Goal: Task Accomplishment & Management: Complete application form

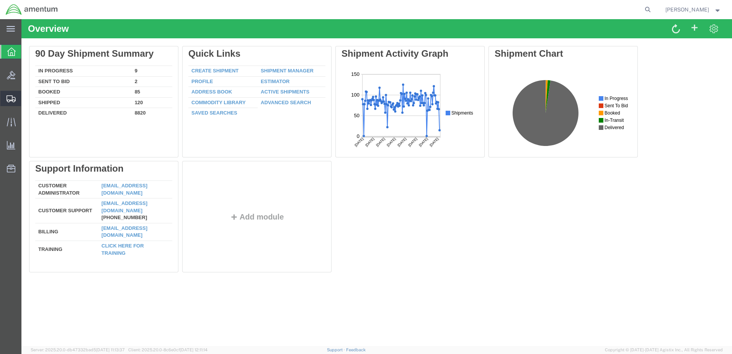
click at [0, 0] on span "Create Shipment" at bounding box center [0, 0] width 0 height 0
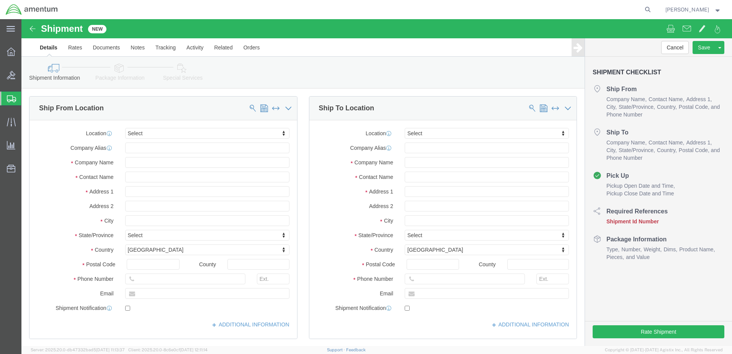
select select
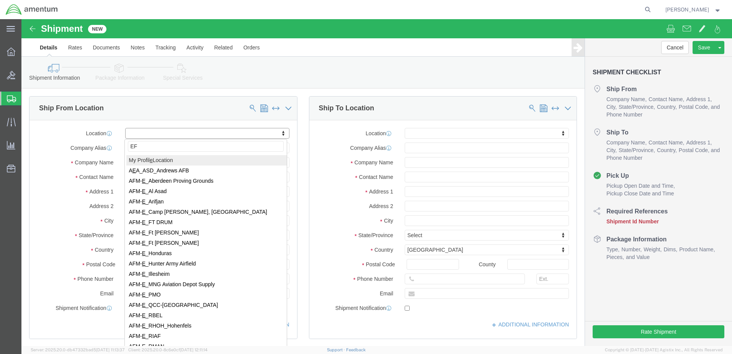
type input "EFO"
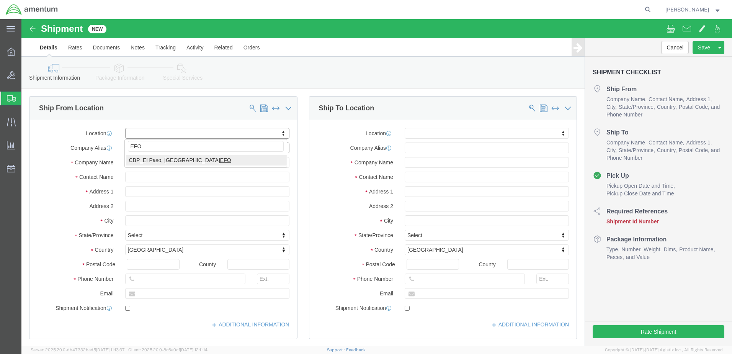
select select "49831"
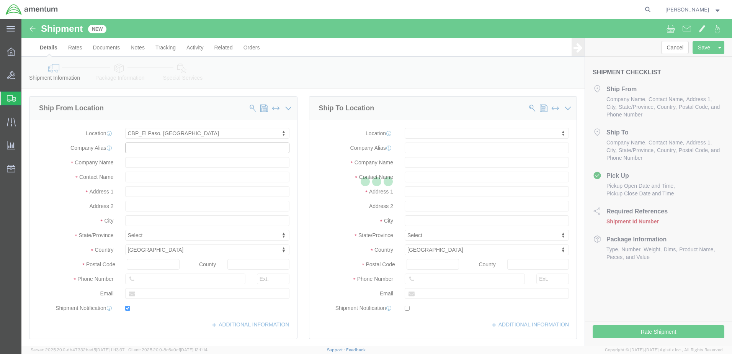
type input "[STREET_ADDRESS][PERSON_NAME]"
type input "79906"
type input "[PHONE_NUMBER]"
type input "[PERSON_NAME][EMAIL_ADDRESS][PERSON_NAME][DOMAIN_NAME]"
checkbox input "true"
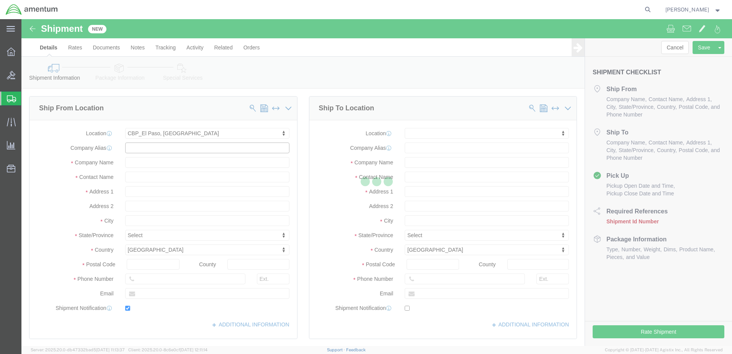
type input "Amentum Services, Inc"
type input "[PERSON_NAME]"
type input "[GEOGRAPHIC_DATA]"
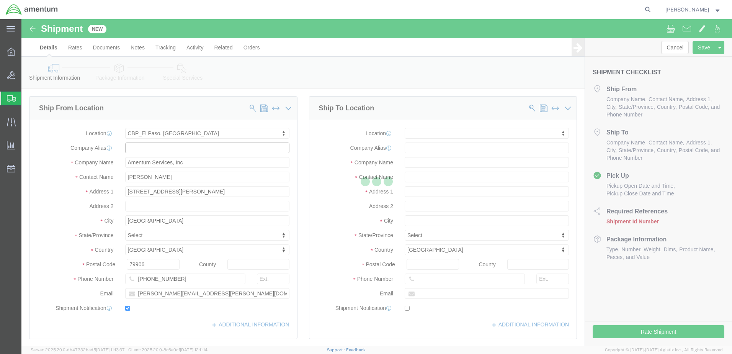
select select "[GEOGRAPHIC_DATA]"
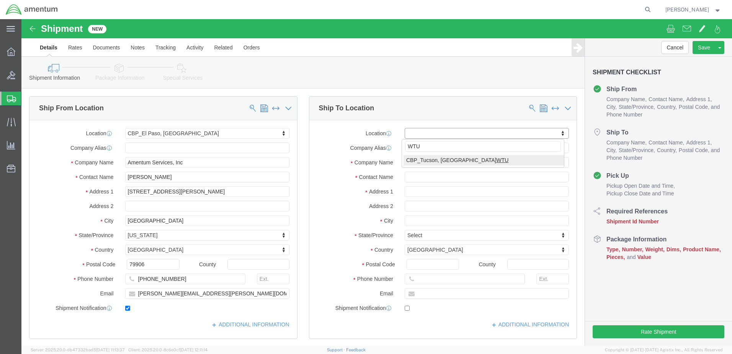
type input "WTU"
select select "49949"
type input "[STREET_ADDRESS]"
type input "[PERSON_NAME] [GEOGRAPHIC_DATA]"
type input "85707"
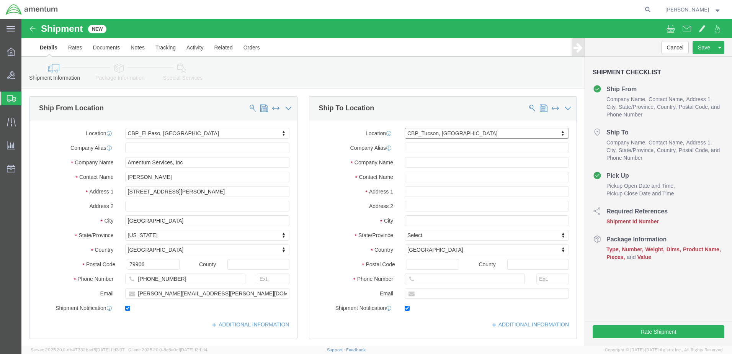
type input "[PHONE_NUMBER]"
type input "[PERSON_NAME][EMAIL_ADDRESS][PERSON_NAME][DOMAIN_NAME]"
checkbox input "true"
type input "Amentum Services, Inc"
type input "[PERSON_NAME]"
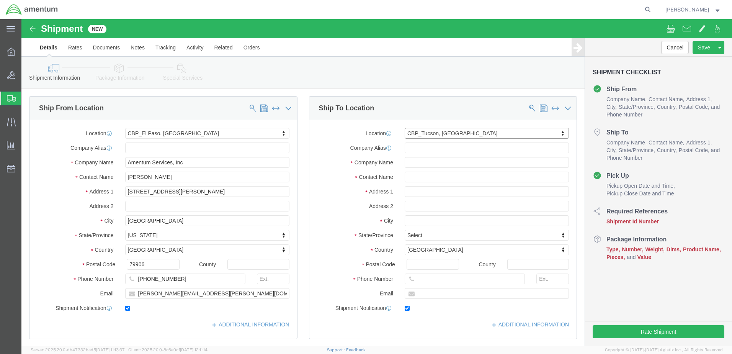
type input "DM AFB"
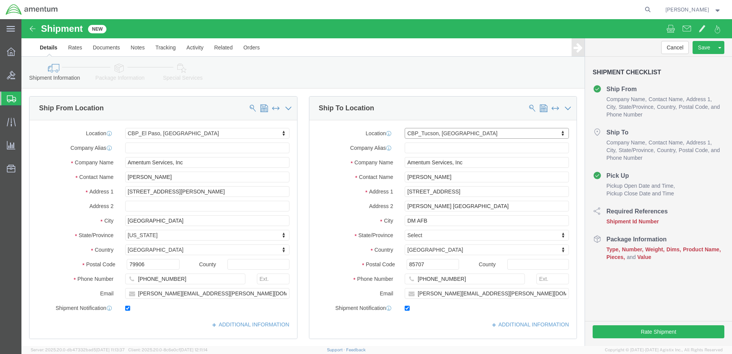
select select "AZ"
click input "[PERSON_NAME]"
type input "T"
drag, startPoint x: 406, startPoint y: 160, endPoint x: 422, endPoint y: 164, distance: 16.4
click input "ATTN [PERSON_NAME]"
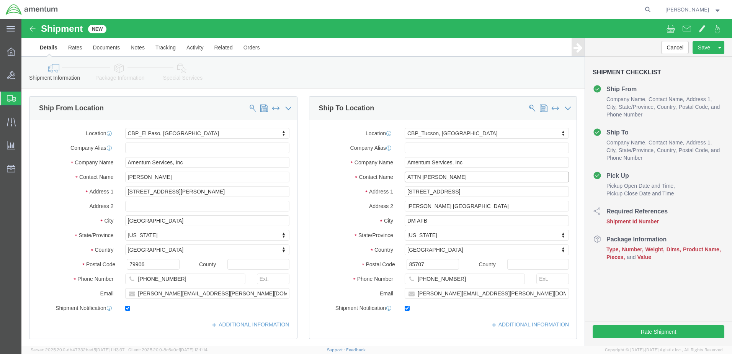
click input "ATTN [PERSON_NAME]"
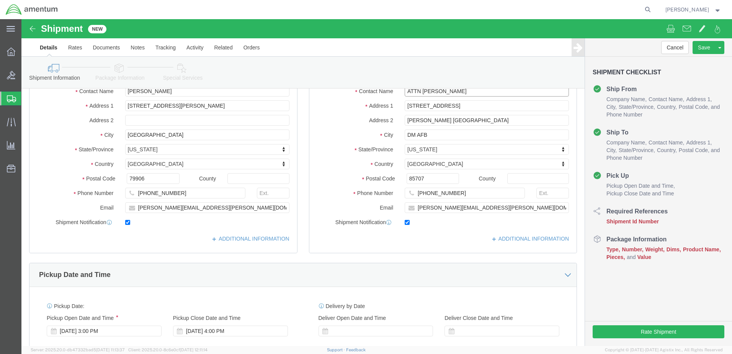
scroll to position [153, 0]
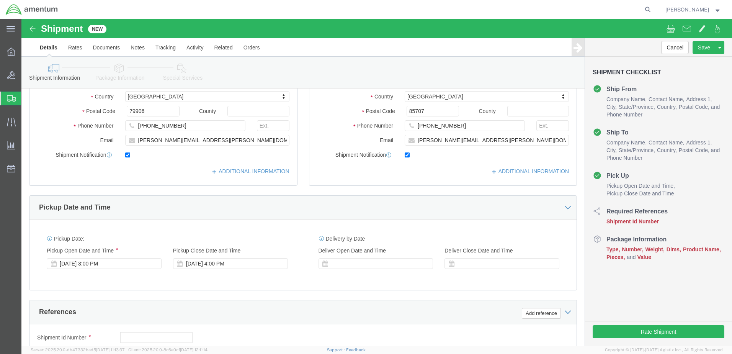
type input "ATTN [PERSON_NAME]"
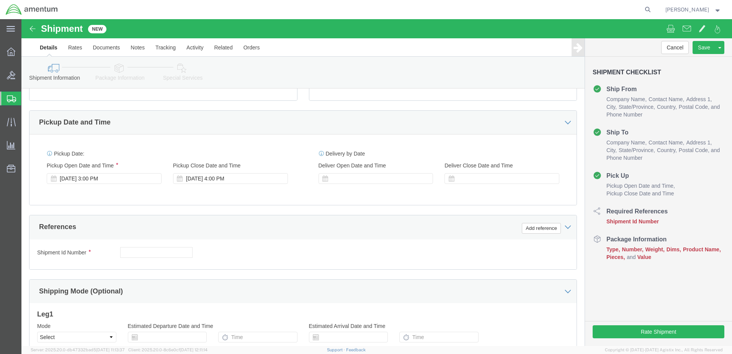
scroll to position [268, 0]
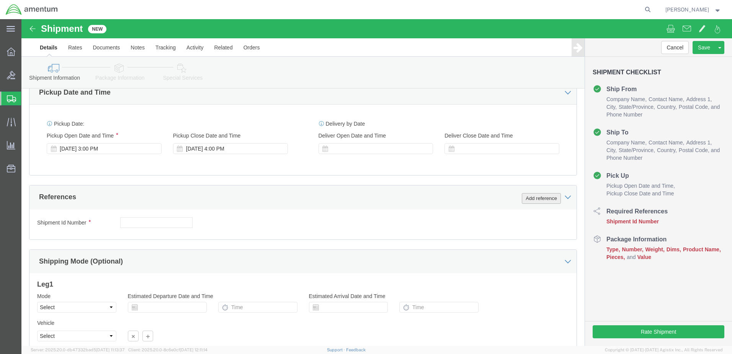
click button "Add reference"
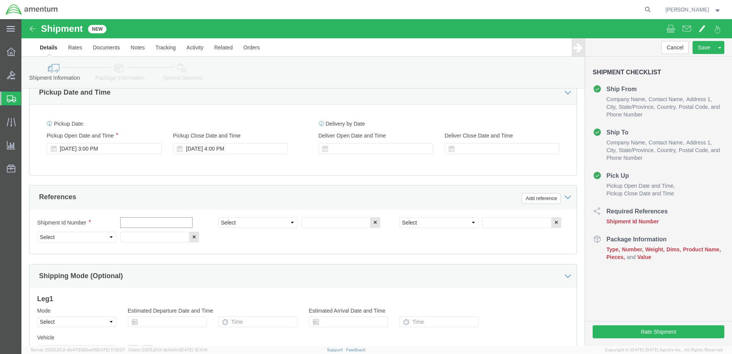
click input "text"
type input "TAPE"
select select "CUSTREF"
type input "TAPE"
select select "DEPT"
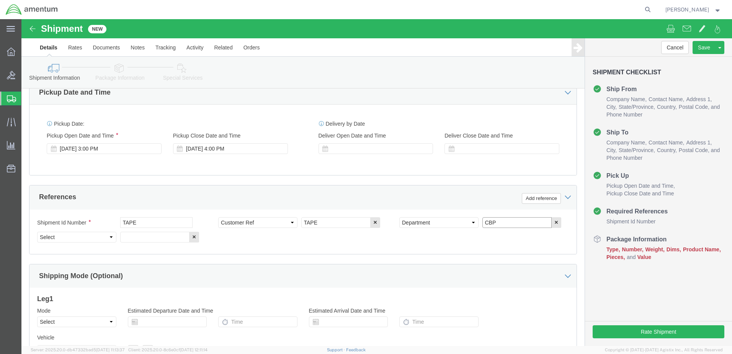
type input "CBP"
click select "Select Account Type Activity ID Airline Appointment Number ASN Batch Request # …"
click input "CBP"
select select "PROJNUM"
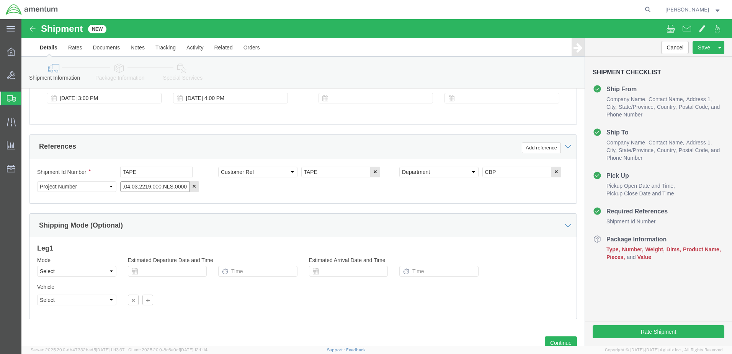
scroll to position [345, 0]
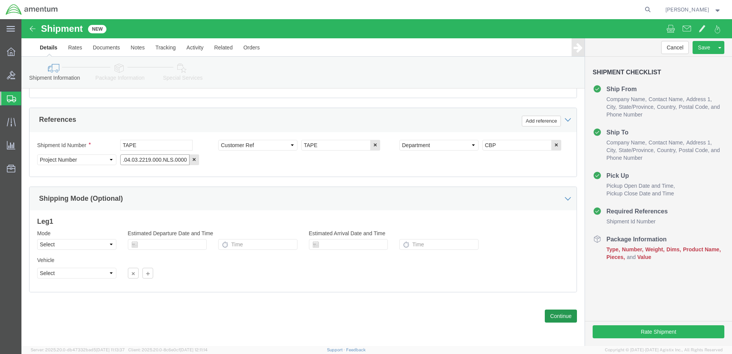
type input "6118.04.03.2219.000.NLS.0000"
click button "Continue"
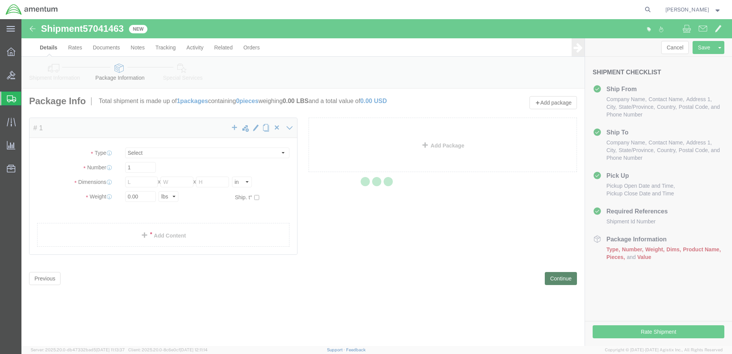
select select "CBOX"
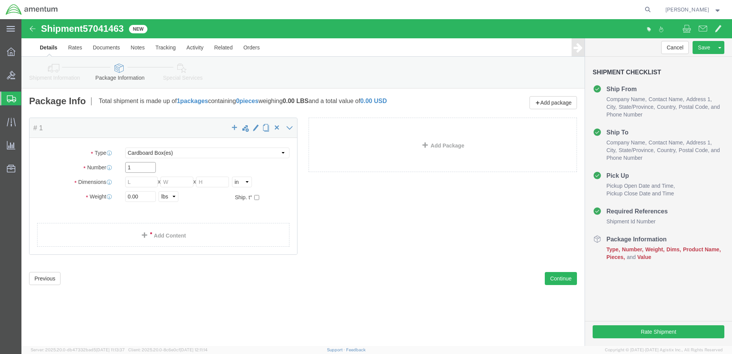
click input "1"
type input "20"
type input "8"
type input "7"
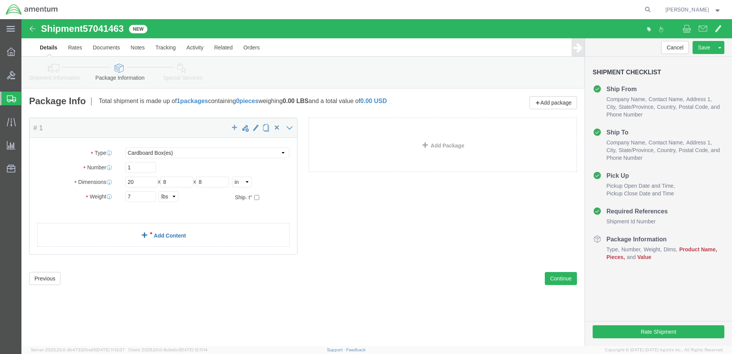
click link "Add Content"
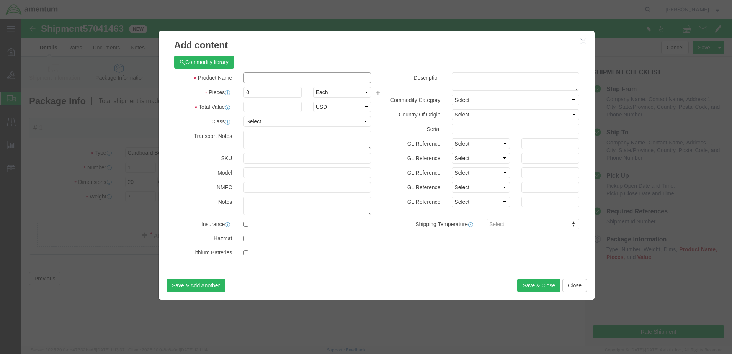
click input "text"
type input "TAPE"
type input "4"
type input "100"
select select "USD"
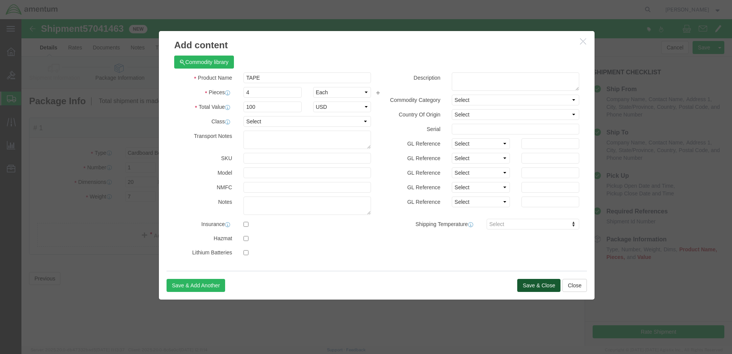
click button "Save & Close"
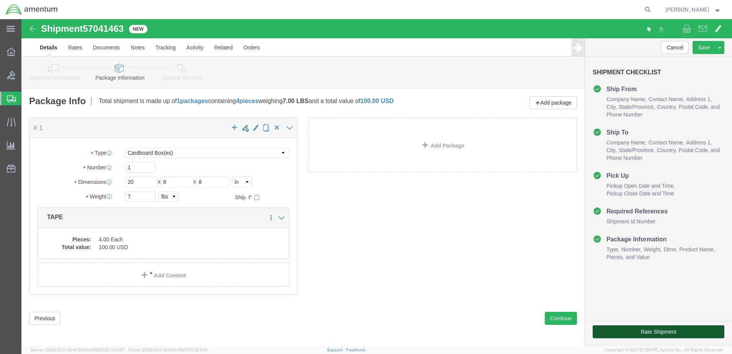
click button "Rate Shipment"
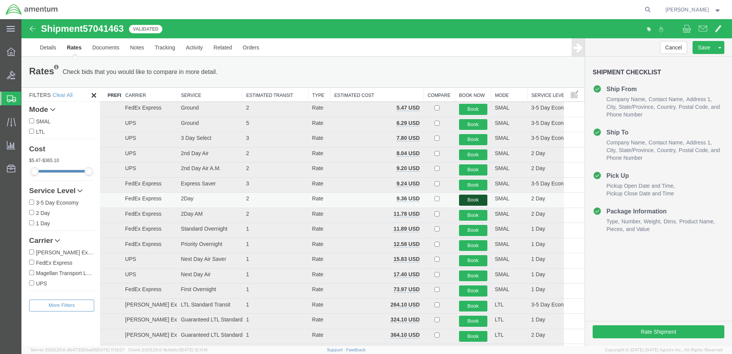
click at [461, 196] on button "Book" at bounding box center [473, 199] width 28 height 11
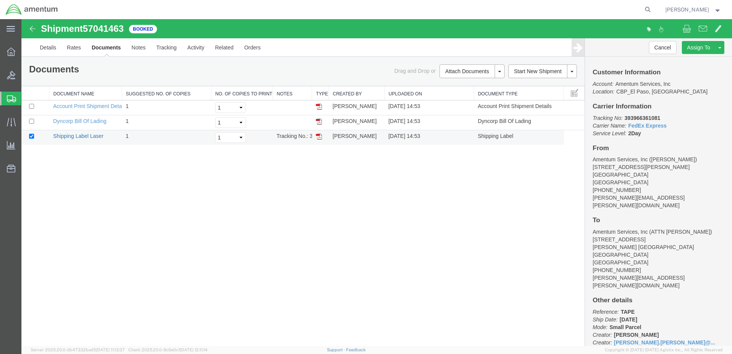
click at [84, 137] on link "Shipping Label Laser" at bounding box center [78, 136] width 51 height 6
click at [694, 56] on link "Clone Shipment" at bounding box center [691, 59] width 66 height 11
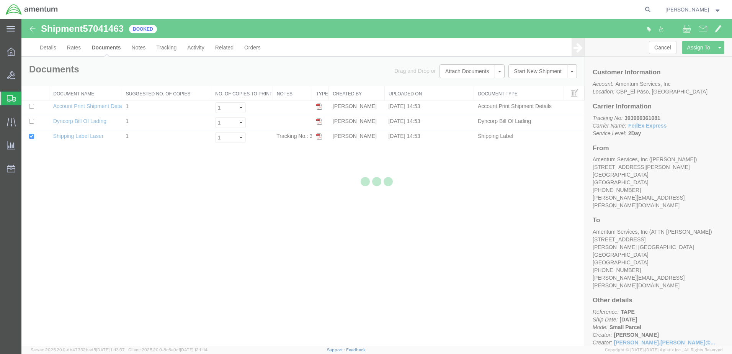
select select "49831"
select select "49949"
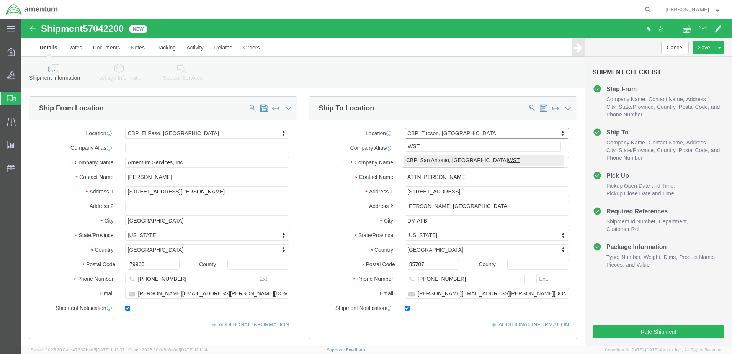
type input "WST"
select select "49945"
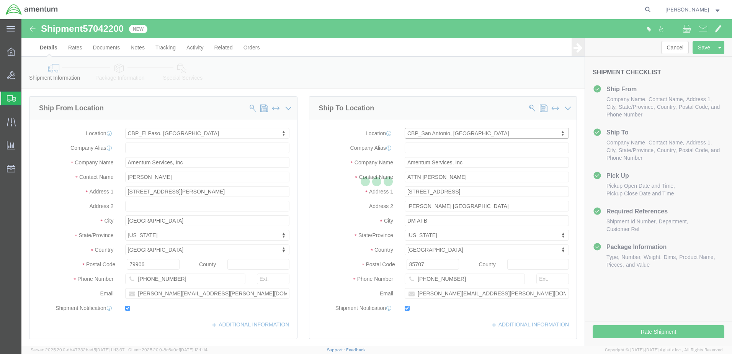
type input "[PERSON_NAME]"
type input "[STREET_ADDRESS][PERSON_NAME]"
type input "Bldg. #2"
type input "San Antonio"
type input "78216"
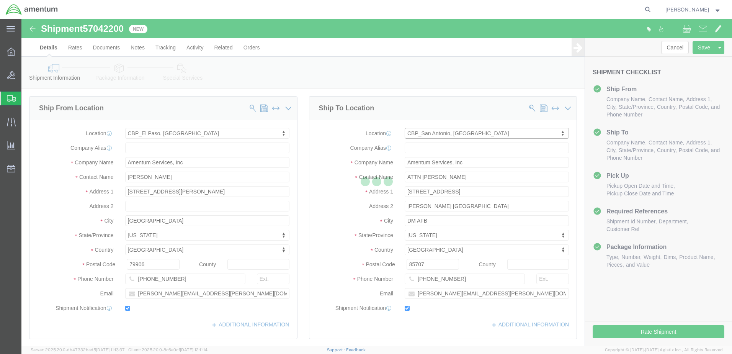
type input "[PHONE_NUMBER]"
type input "[PERSON_NAME][EMAIL_ADDRESS][PERSON_NAME][DOMAIN_NAME]"
select select "[GEOGRAPHIC_DATA]"
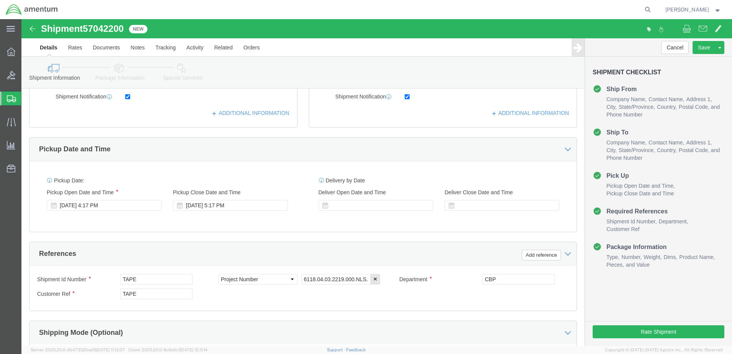
scroll to position [345, 0]
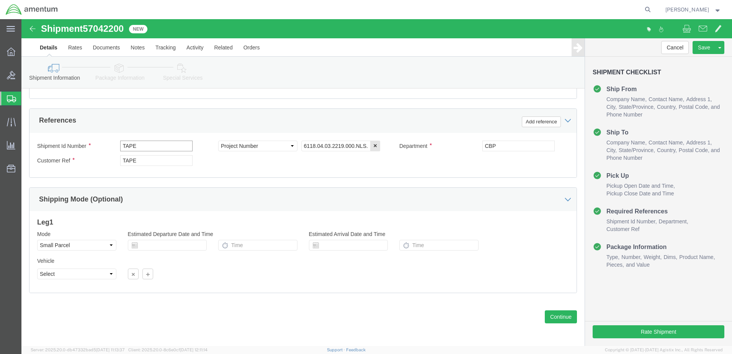
click input "TAPE"
type input "T"
drag, startPoint x: 154, startPoint y: 128, endPoint x: 71, endPoint y: 124, distance: 82.4
click div "Shipment Id Number 614-009178/008769"
type input "614-009178/008769"
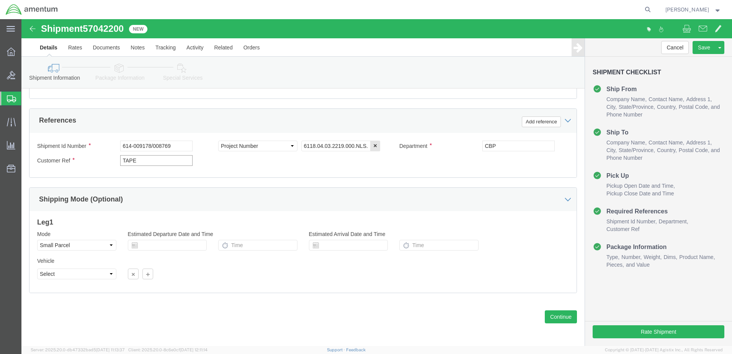
paste input "614-009178/008769"
type input "614-009178/008769"
click button "Continue"
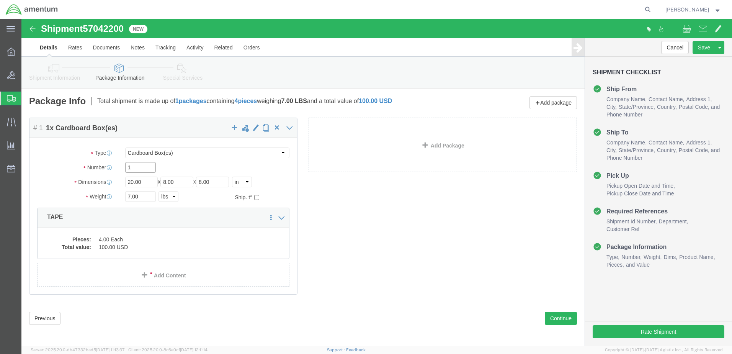
click input "1"
type input "54"
type input "6"
type input "4"
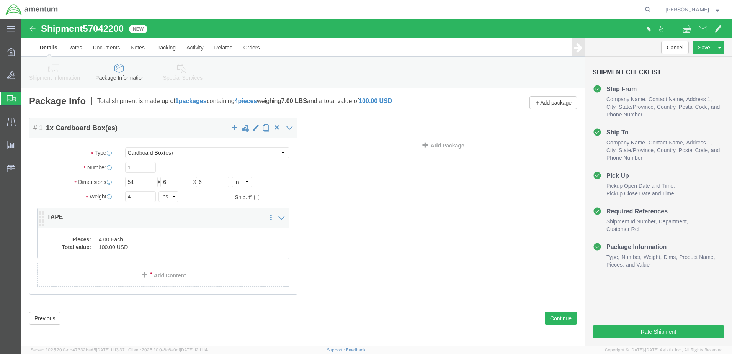
click dd "4.00 Each"
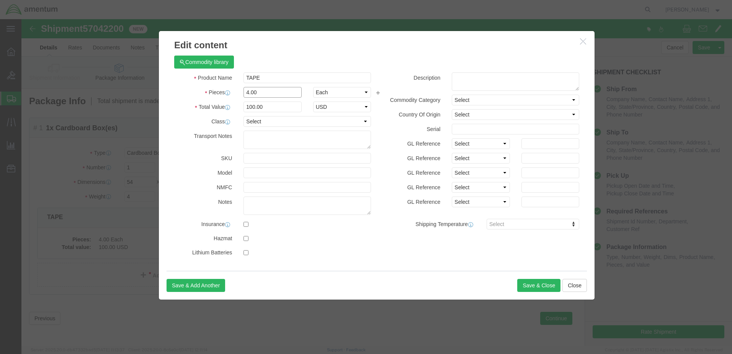
click input "4.00"
type input "4"
type input "3"
click input "75"
type input "7"
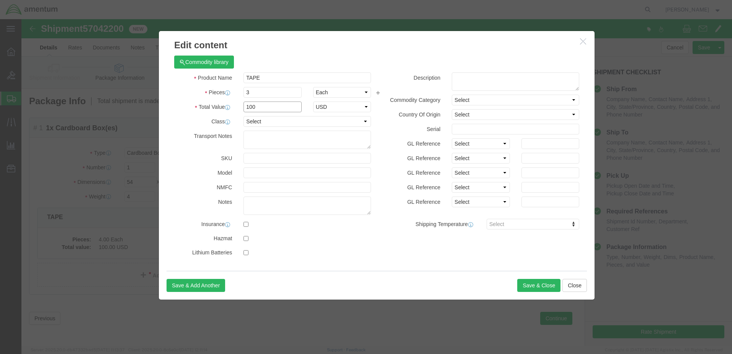
type input "100"
click input "TAPE"
type input "T"
type input "AIRCRAFT PARTS"
click div "Product Name AIRCRAFT PARTS T Pieces 3 Select Bag Barrels 100Board Feet Bottle …"
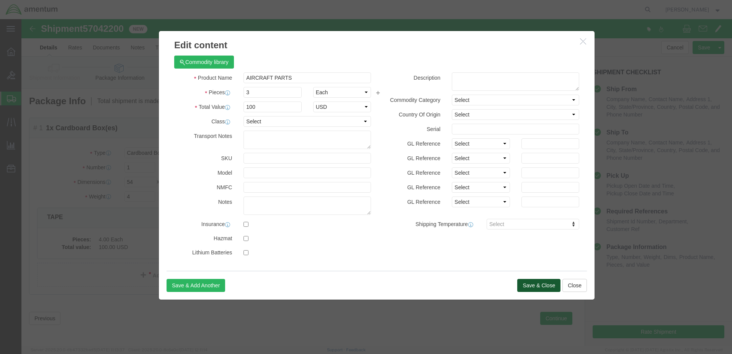
click button "Save & Close"
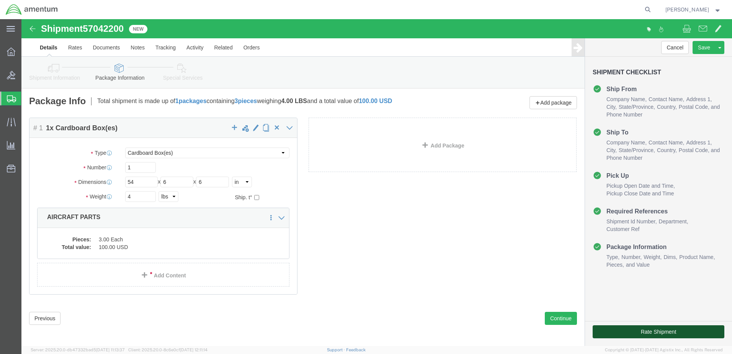
click button "Rate Shipment"
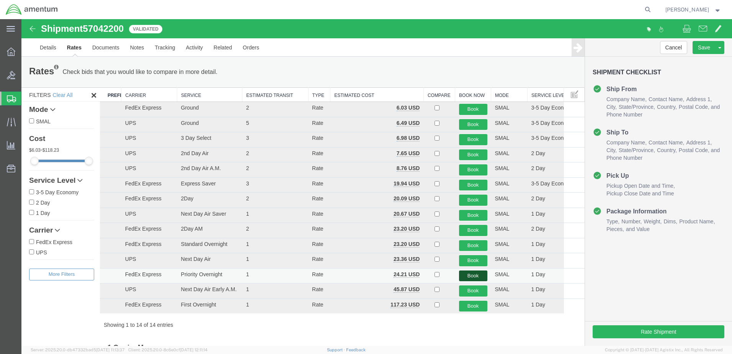
click at [467, 275] on button "Book" at bounding box center [473, 275] width 28 height 11
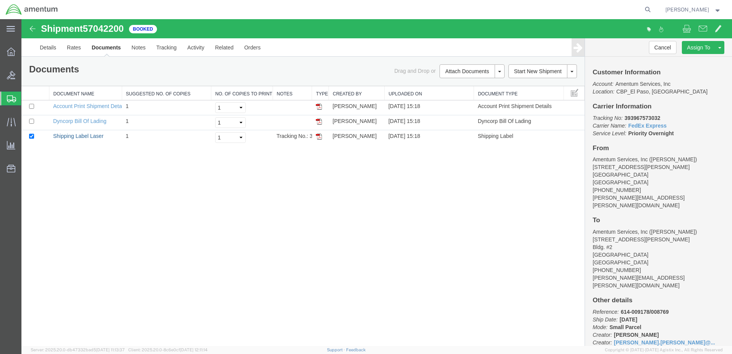
drag, startPoint x: 95, startPoint y: 136, endPoint x: 131, endPoint y: 208, distance: 80.5
click at [95, 136] on link "Shipping Label Laser" at bounding box center [78, 136] width 51 height 6
drag, startPoint x: 91, startPoint y: 137, endPoint x: 144, endPoint y: 144, distance: 53.3
click at [91, 137] on link "Shipping Label Laser" at bounding box center [78, 136] width 51 height 6
click at [697, 56] on link "Clone Shipment" at bounding box center [691, 59] width 66 height 11
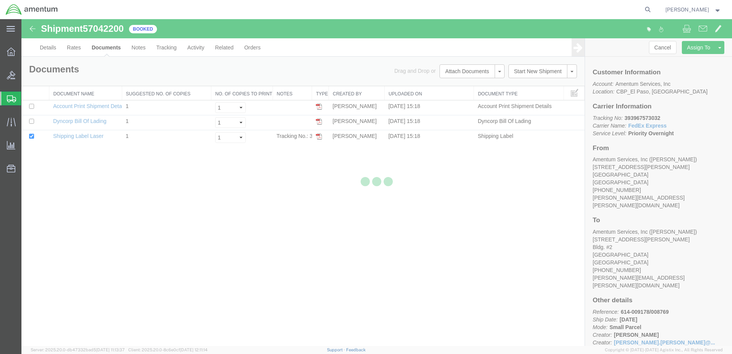
select select "49831"
select select "49945"
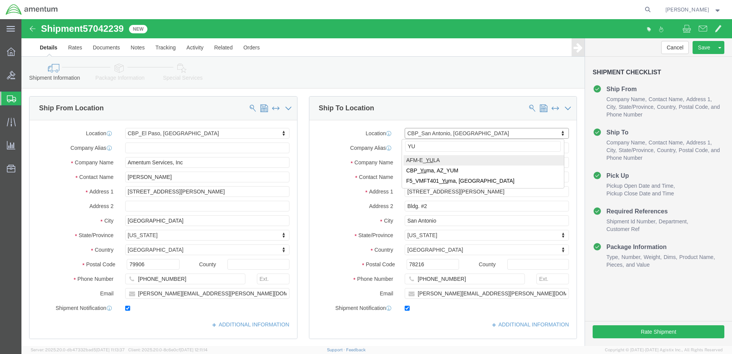
type input "YUM"
select select "49951"
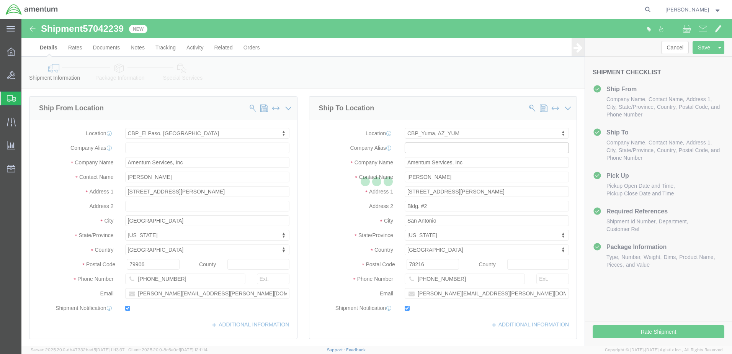
type input "[PERSON_NAME]"
type input "[STREET_ADDRESS]"
type input "Yuma"
type input "85365"
type input "[PHONE_NUMBER]"
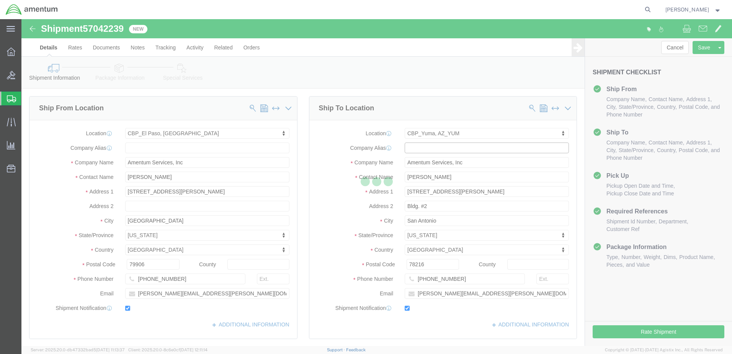
type input "215"
type input "[PERSON_NAME][EMAIL_ADDRESS][PERSON_NAME][DOMAIN_NAME]"
select select "AZ"
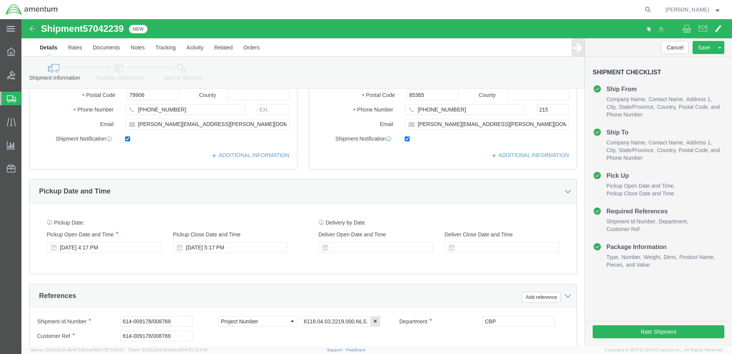
scroll to position [230, 0]
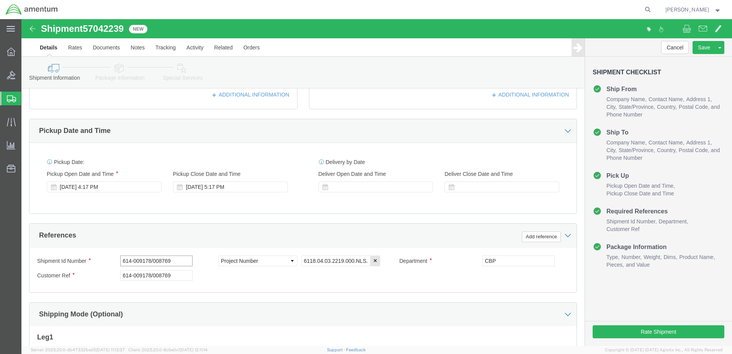
click input "614-009178/008769"
type input "6"
type input "578-08848/008785/008784"
paste input "578-08848/008785/008784"
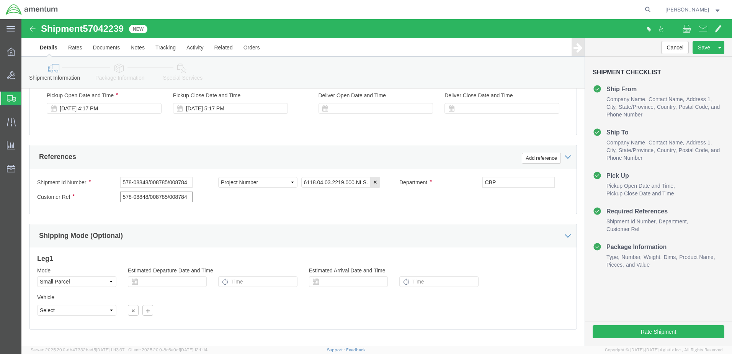
scroll to position [345, 0]
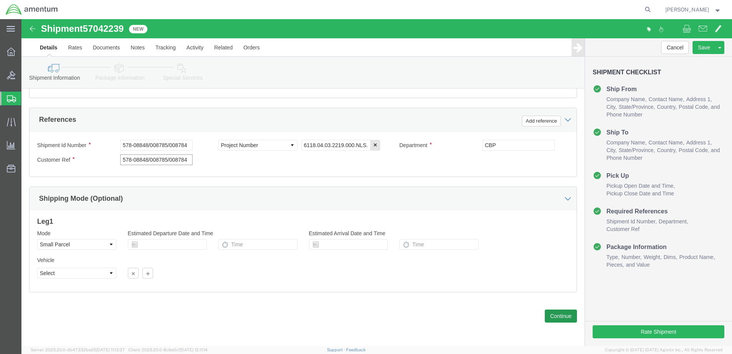
type input "578-08848/008785/008784"
click button "Continue"
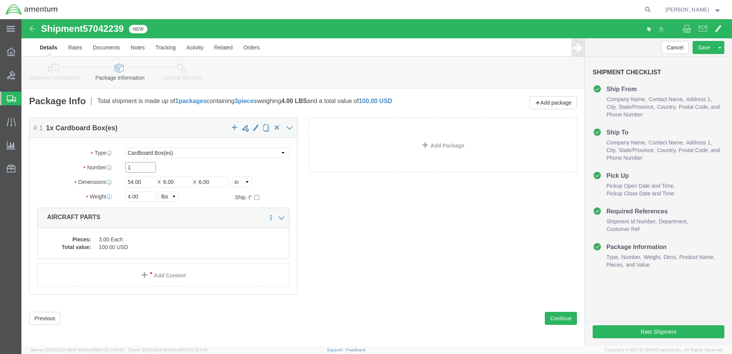
click input "1"
type input "10"
type input "3"
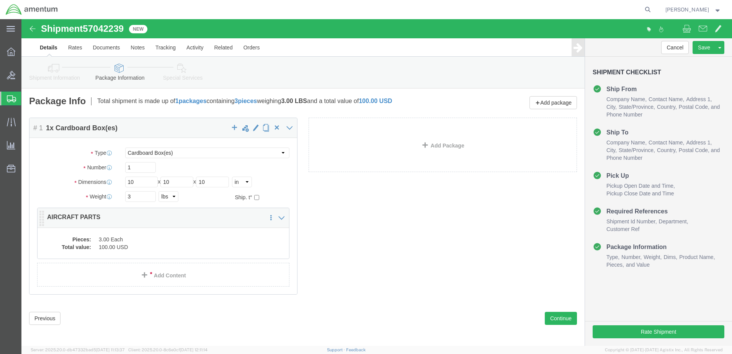
click div "Pieces: 3.00 Each Total value: 100.00 USD"
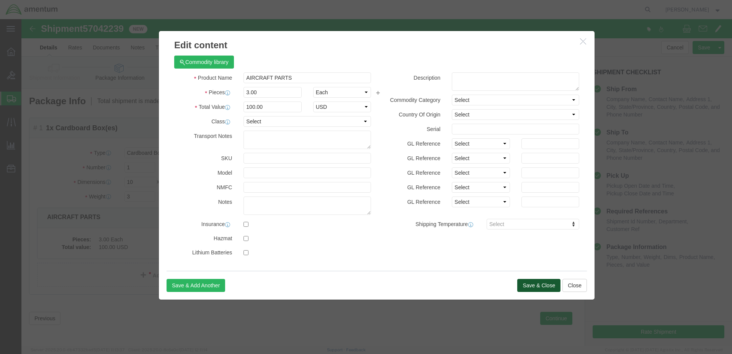
click button "Save & Close"
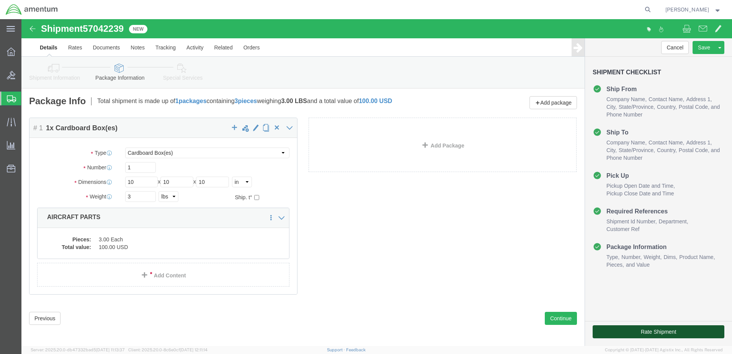
click button "Rate Shipment"
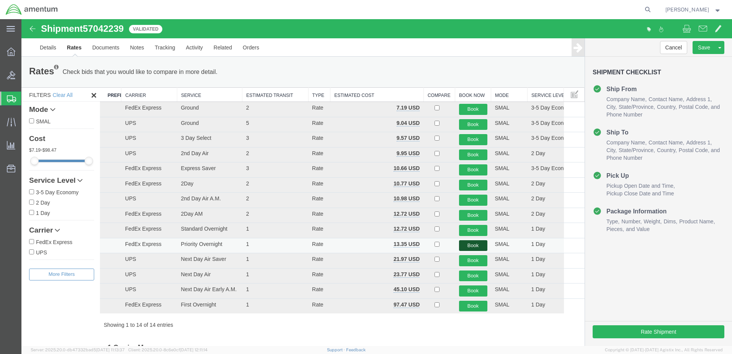
click at [464, 243] on button "Book" at bounding box center [473, 245] width 28 height 11
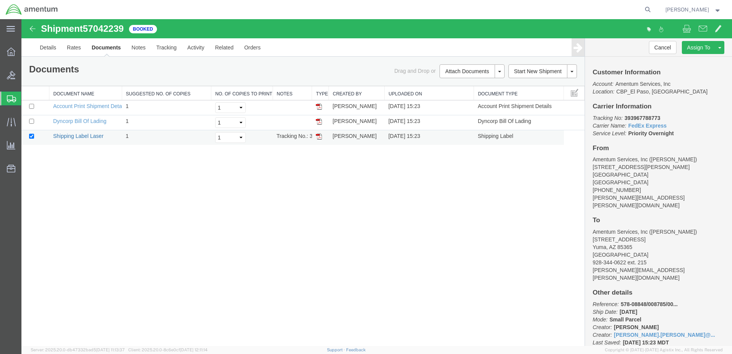
click at [98, 135] on link "Shipping Label Laser" at bounding box center [78, 136] width 51 height 6
